Goal: Information Seeking & Learning: Learn about a topic

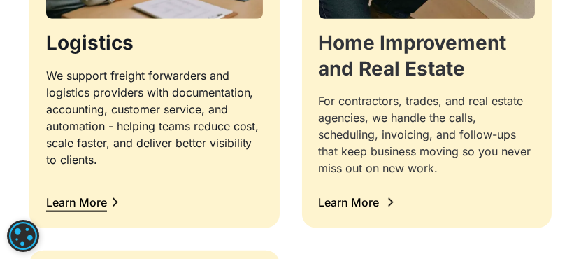
scroll to position [1678, 0]
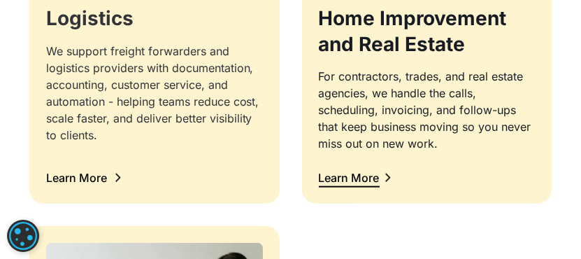
click at [78, 180] on div "Learn More" at bounding box center [76, 177] width 61 height 11
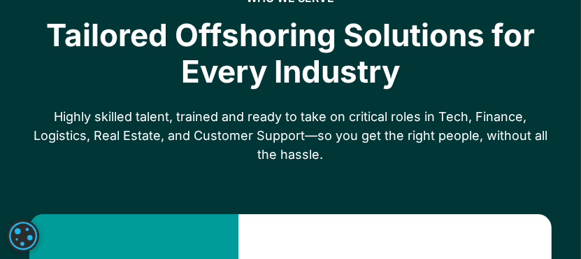
scroll to position [769, 0]
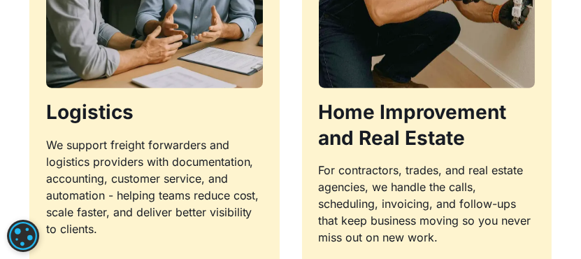
scroll to position [1608, 0]
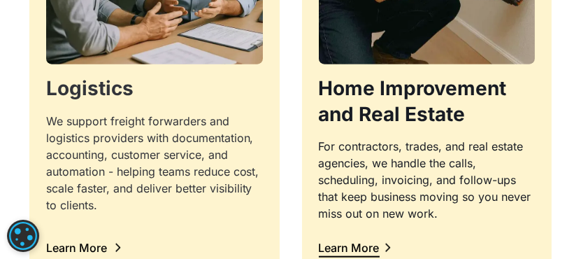
click at [93, 92] on h3 "Logistics" at bounding box center [154, 88] width 217 height 25
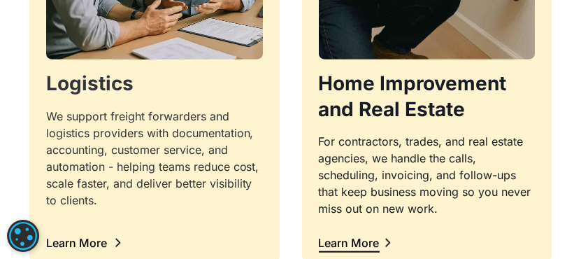
scroll to position [1608, 0]
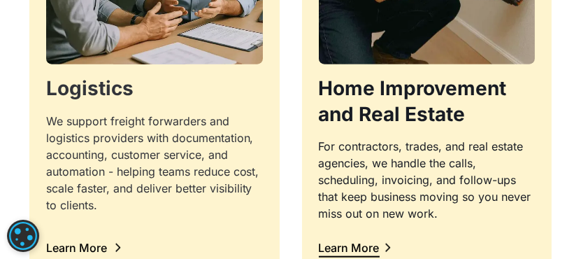
click at [94, 245] on div "Learn More" at bounding box center [76, 247] width 61 height 11
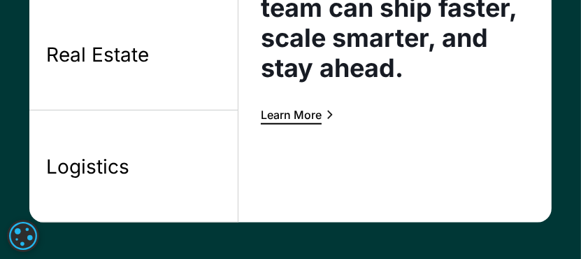
scroll to position [1329, 0]
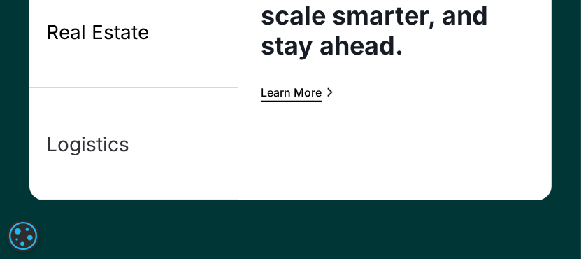
click at [69, 152] on div "Logistics" at bounding box center [87, 143] width 83 height 25
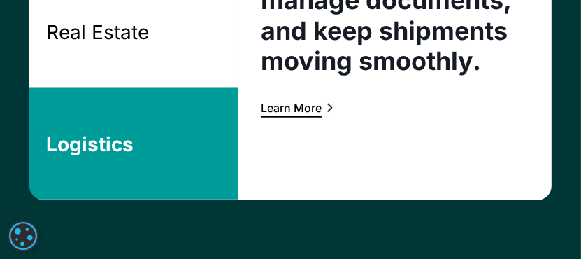
click at [101, 146] on div "Logistics" at bounding box center [89, 143] width 87 height 25
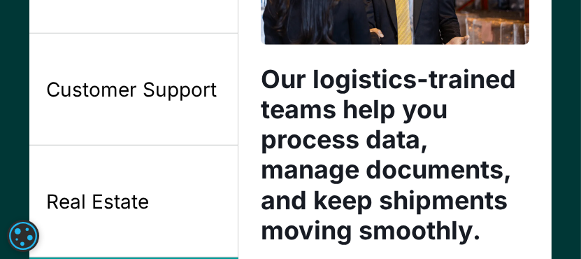
scroll to position [1049, 0]
